Goal: Navigation & Orientation: Find specific page/section

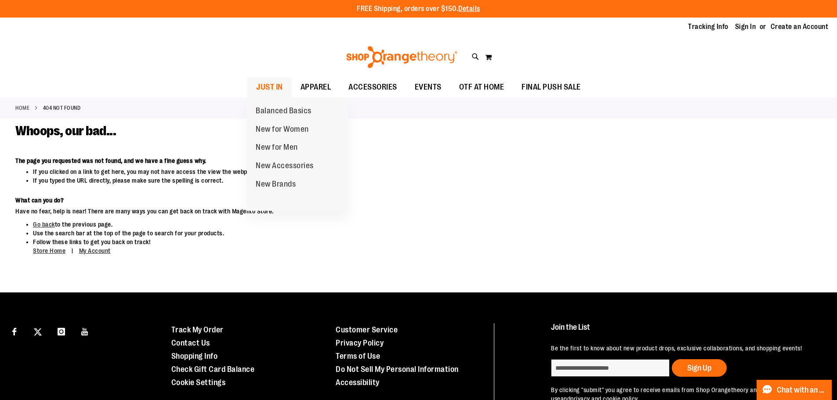
click at [267, 86] on span "JUST IN" at bounding box center [269, 87] width 27 height 20
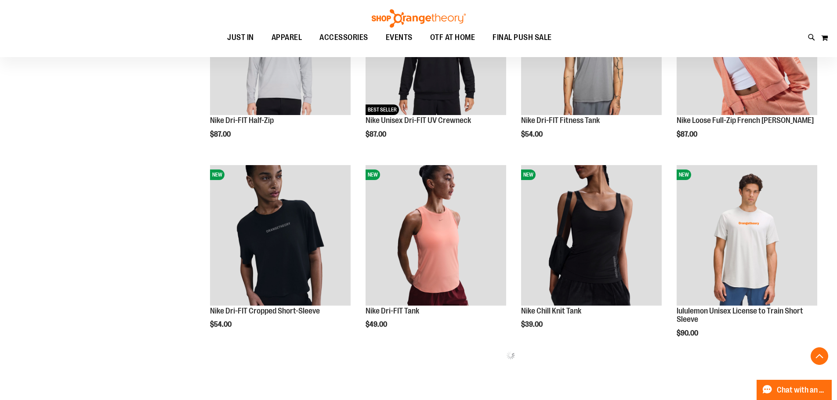
scroll to position [571, 0]
